Goal: Check status: Check status

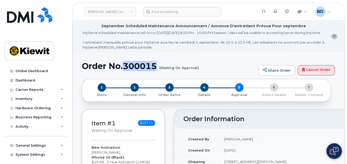
drag, startPoint x: 285, startPoint y: 124, endPoint x: 295, endPoint y: 4, distance: 121.3
click at [285, 122] on h2 "Order Information" at bounding box center [278, 118] width 189 height 7
click at [61, 107] on icon at bounding box center [62, 108] width 3 height 3
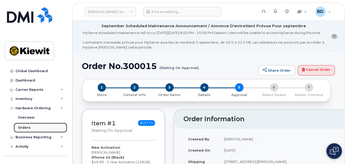
click at [31, 128] on link "Orders" at bounding box center [41, 127] width 54 height 10
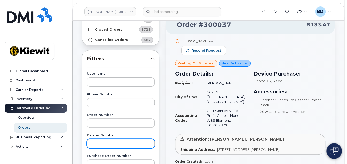
scroll to position [69, 0]
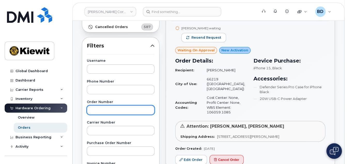
click at [98, 109] on input "text" at bounding box center [121, 109] width 68 height 9
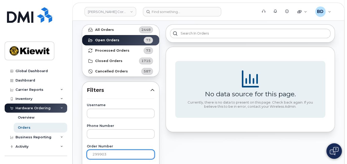
scroll to position [0, 0]
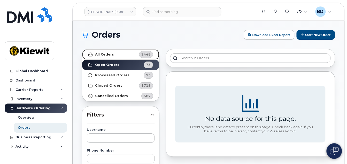
click at [110, 51] on link "All Orders 2448" at bounding box center [120, 54] width 77 height 10
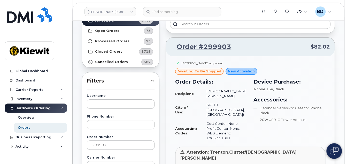
scroll to position [103, 0]
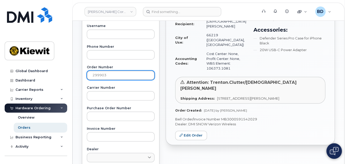
click at [108, 74] on input "299903" at bounding box center [121, 74] width 68 height 9
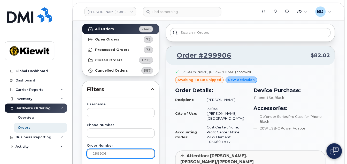
scroll to position [34, 0]
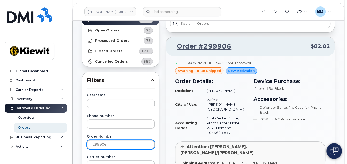
click at [113, 144] on input "299906" at bounding box center [121, 143] width 68 height 9
click at [108, 140] on input "299907" at bounding box center [121, 143] width 68 height 9
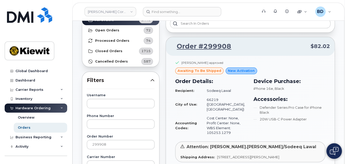
scroll to position [103, 0]
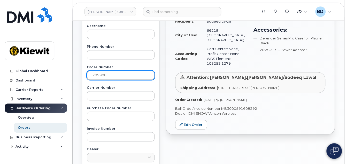
drag, startPoint x: 106, startPoint y: 75, endPoint x: 88, endPoint y: 75, distance: 18.1
click at [106, 75] on input "299908" at bounding box center [121, 74] width 68 height 9
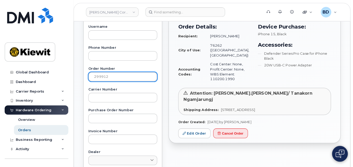
scroll to position [0, 0]
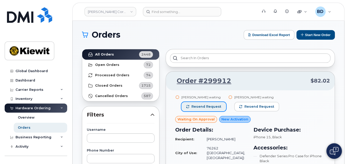
click at [199, 105] on span "Resend request" at bounding box center [207, 106] width 30 height 5
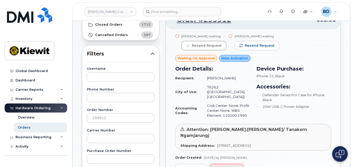
scroll to position [69, 0]
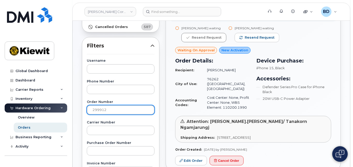
drag, startPoint x: 98, startPoint y: 108, endPoint x: 115, endPoint y: 108, distance: 17.6
click at [115, 108] on input "299912" at bounding box center [121, 109] width 68 height 9
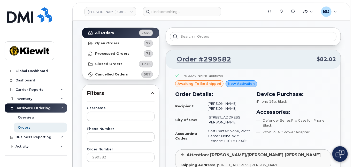
scroll to position [34, 0]
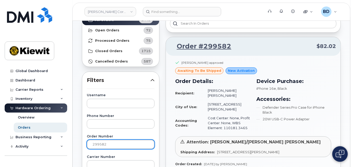
drag, startPoint x: 99, startPoint y: 143, endPoint x: 113, endPoint y: 140, distance: 14.2
click at [113, 140] on input "299582" at bounding box center [121, 143] width 68 height 9
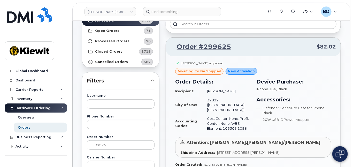
scroll to position [69, 0]
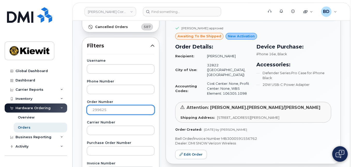
drag, startPoint x: 98, startPoint y: 109, endPoint x: 138, endPoint y: 110, distance: 40.1
click at [138, 110] on input "299625" at bounding box center [121, 109] width 68 height 9
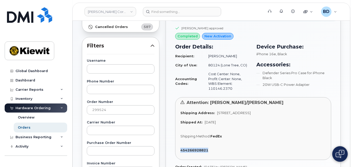
drag, startPoint x: 211, startPoint y: 144, endPoint x: 175, endPoint y: 147, distance: 36.6
click at [175, 147] on div "Kyle Hirschman approved completed New Activation Order Details: Recipient: Torr…" at bounding box center [253, 106] width 175 height 170
copy strong "454266928821"
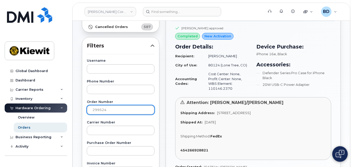
drag, startPoint x: 99, startPoint y: 109, endPoint x: 134, endPoint y: 109, distance: 34.2
click at [132, 109] on input "299524" at bounding box center [121, 109] width 68 height 9
type input "29949"
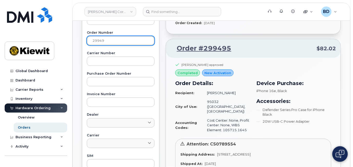
scroll to position [0, 0]
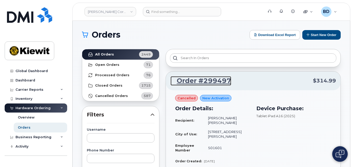
click at [208, 79] on link "Order #299497" at bounding box center [201, 80] width 61 height 9
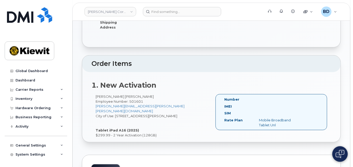
scroll to position [172, 0]
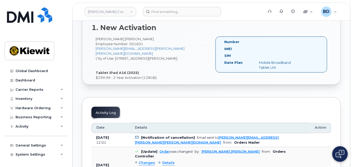
click at [106, 112] on div "Activity Log" at bounding box center [106, 112] width 28 height 11
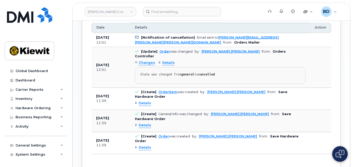
scroll to position [285, 0]
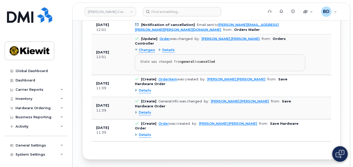
click at [170, 48] on span "Details" at bounding box center [168, 50] width 12 height 5
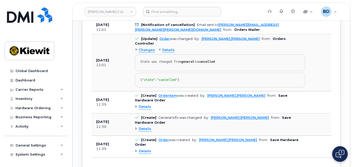
click at [144, 105] on span "Details" at bounding box center [145, 107] width 12 height 5
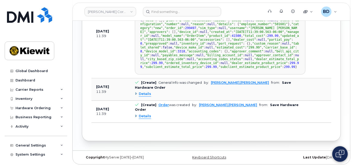
scroll to position [466, 0]
click at [143, 96] on span "Details" at bounding box center [145, 93] width 12 height 5
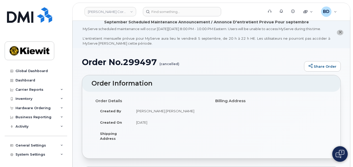
scroll to position [0, 0]
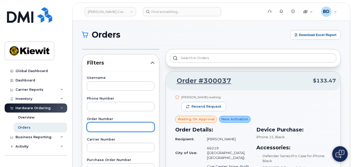
click at [97, 126] on input "text" at bounding box center [121, 126] width 68 height 9
type input "299912"
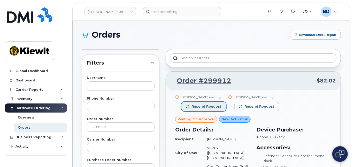
click at [198, 105] on span "Resend request" at bounding box center [207, 106] width 30 height 5
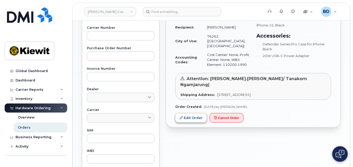
scroll to position [69, 0]
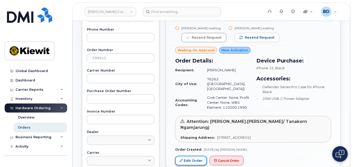
click at [191, 156] on link "Edit Order" at bounding box center [191, 161] width 32 height 10
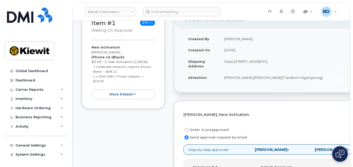
scroll to position [172, 0]
